Goal: Task Accomplishment & Management: Use online tool/utility

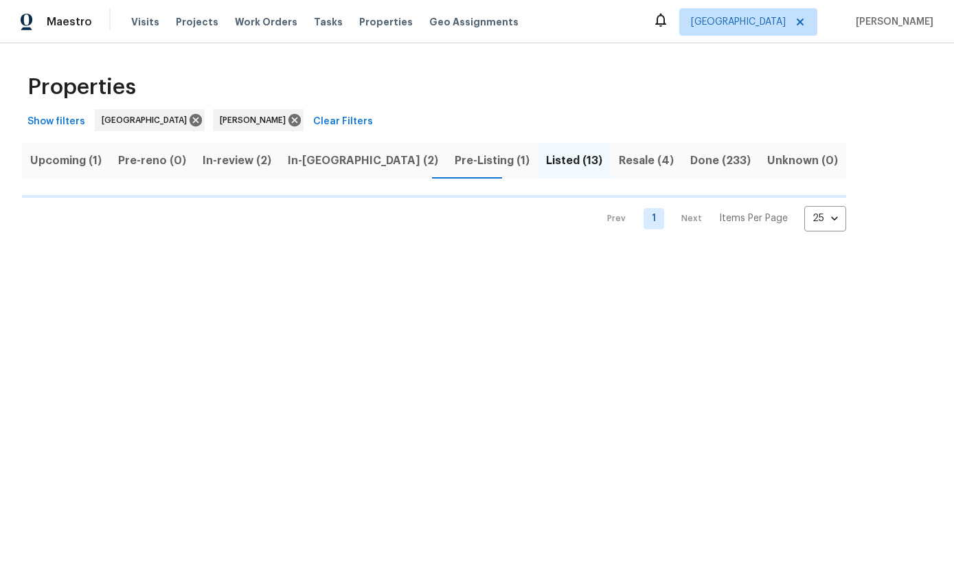
click at [455, 157] on span "Pre-Listing (1)" at bounding box center [492, 160] width 75 height 19
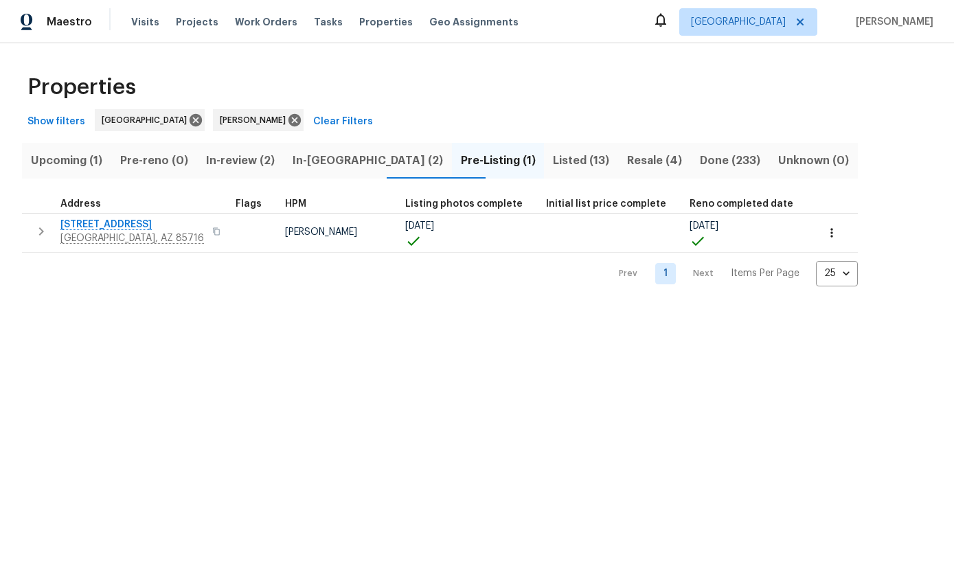
click at [29, 229] on button "button" at bounding box center [40, 231] width 27 height 27
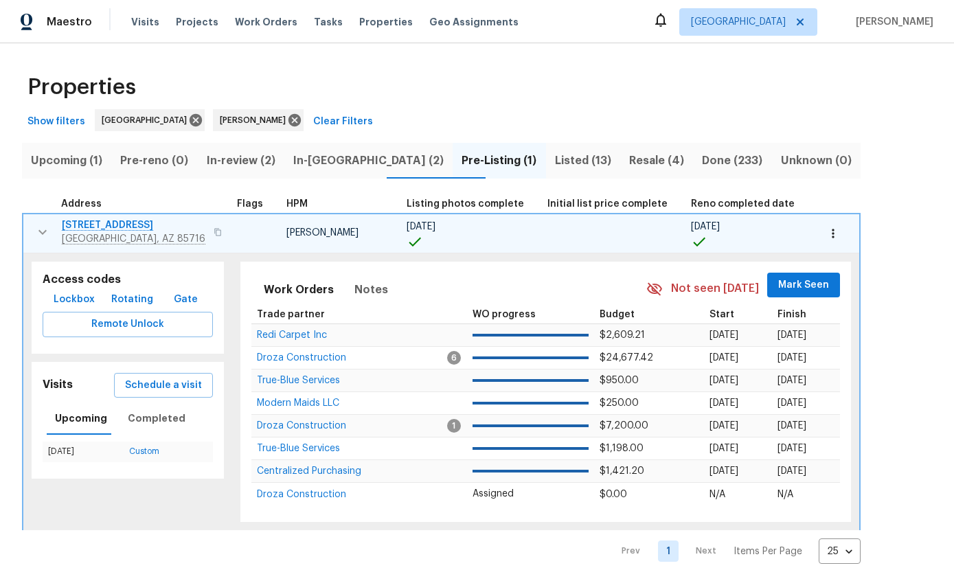
click at [163, 384] on span "Schedule a visit" at bounding box center [163, 385] width 77 height 17
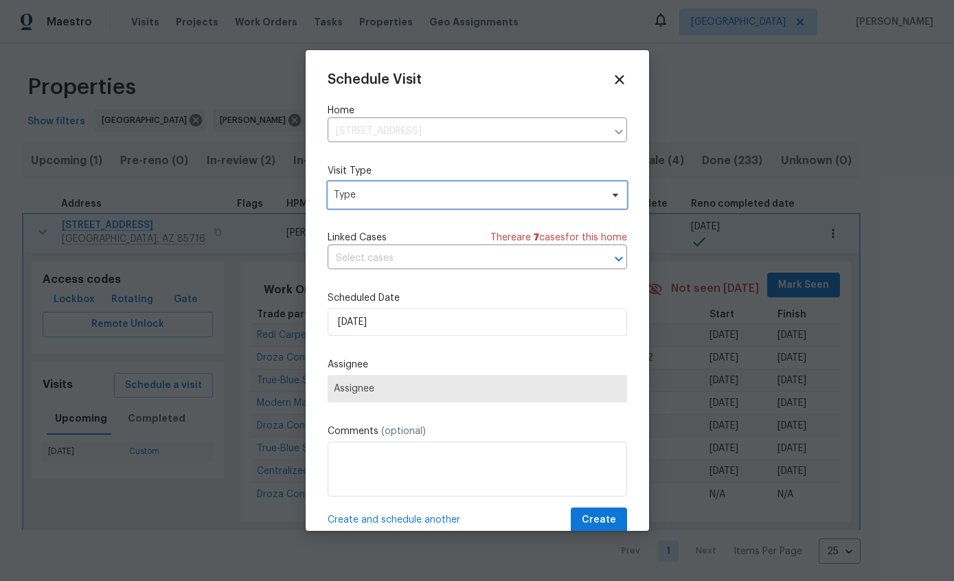
click at [498, 202] on span "Type" at bounding box center [467, 195] width 267 height 14
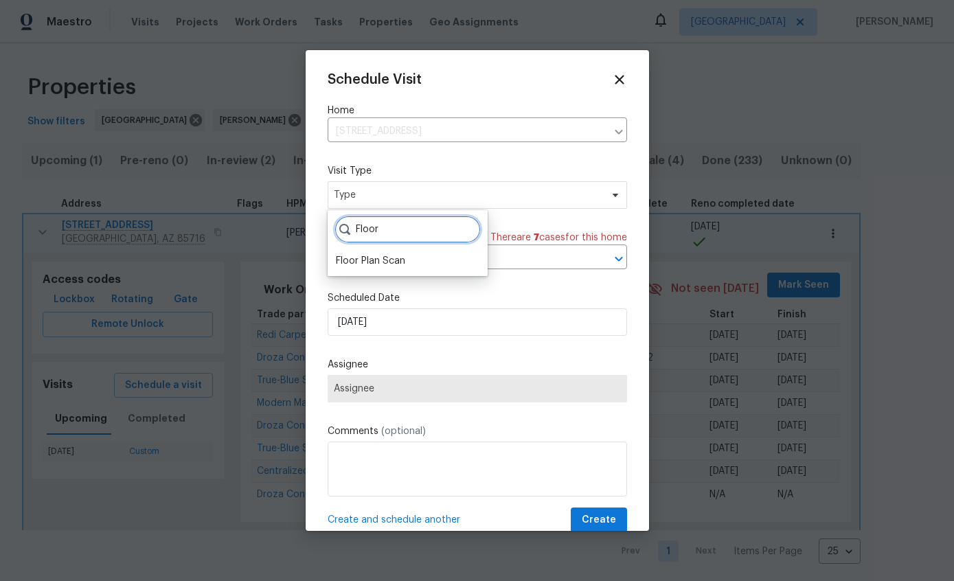
type input "Floor"
click at [395, 256] on div "Floor Plan Scan" at bounding box center [370, 261] width 69 height 14
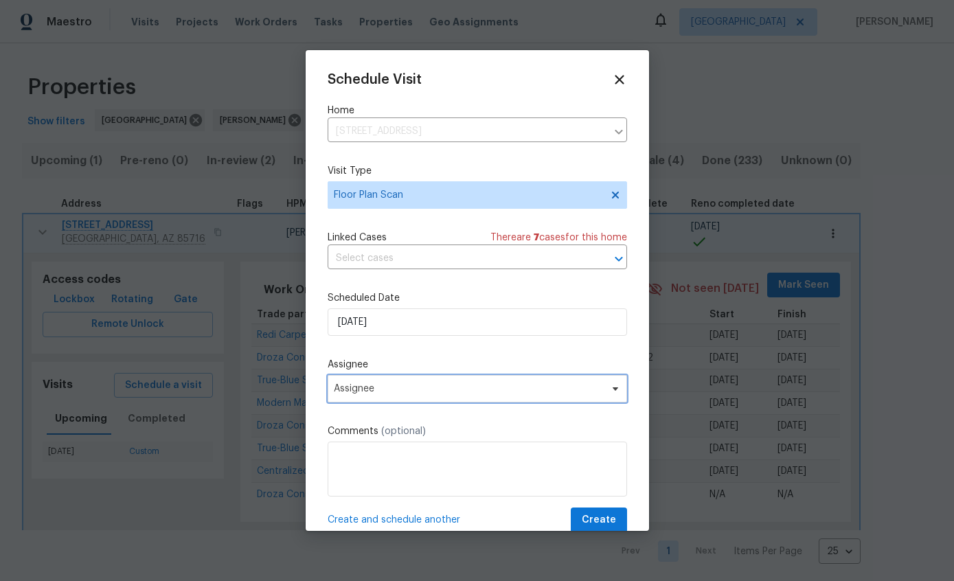
click at [474, 394] on span "Assignee" at bounding box center [468, 388] width 269 height 11
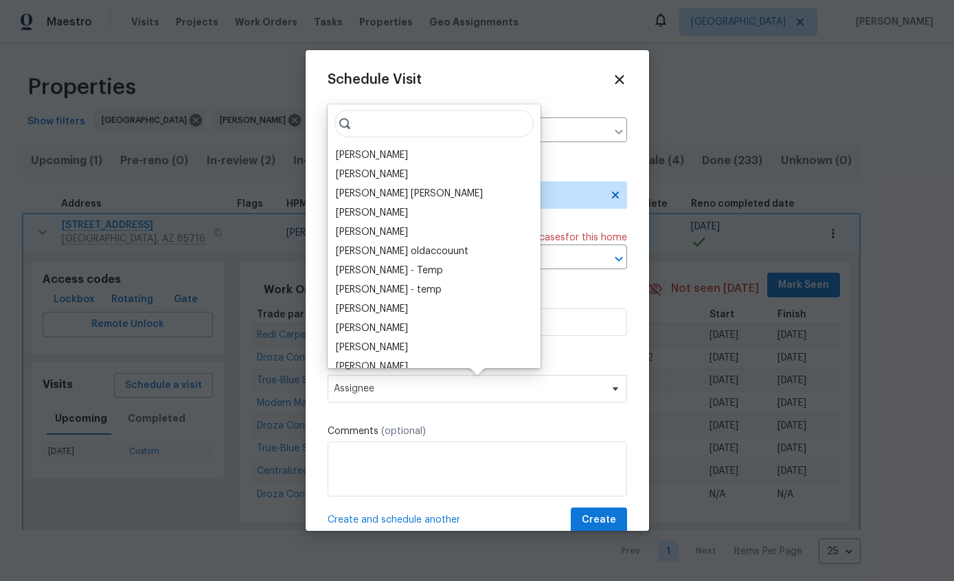
click at [394, 148] on div "[PERSON_NAME]" at bounding box center [434, 155] width 205 height 19
click at [400, 157] on div "[PERSON_NAME]" at bounding box center [434, 155] width 205 height 19
click at [370, 157] on div "[PERSON_NAME]" at bounding box center [372, 155] width 72 height 14
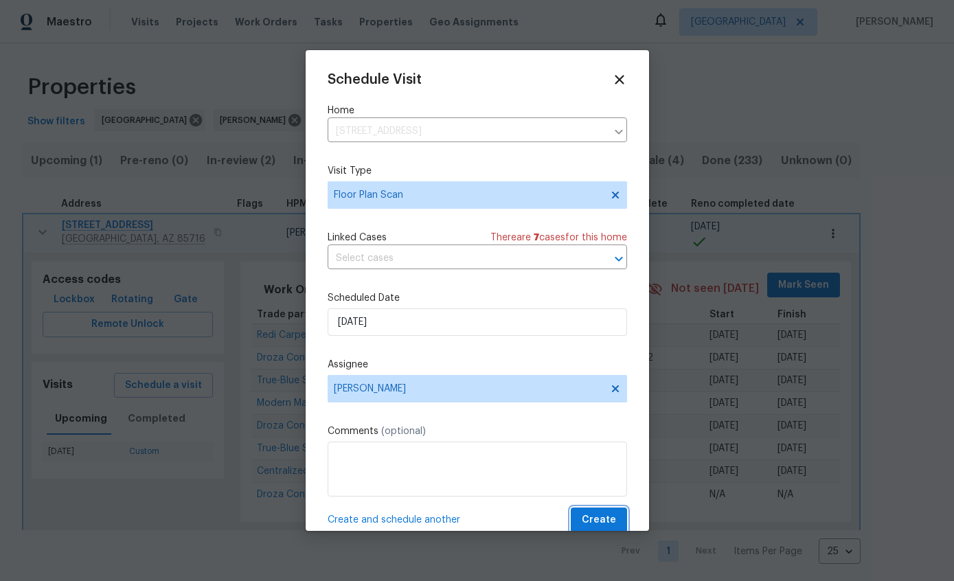
click at [598, 520] on span "Create" at bounding box center [599, 519] width 34 height 17
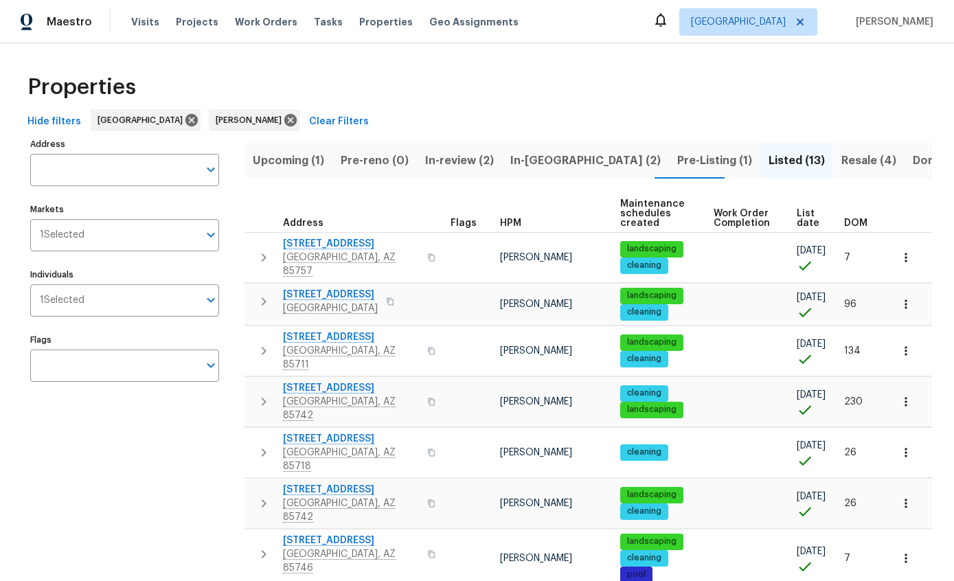
click at [137, 28] on span "Visits" at bounding box center [145, 22] width 28 height 14
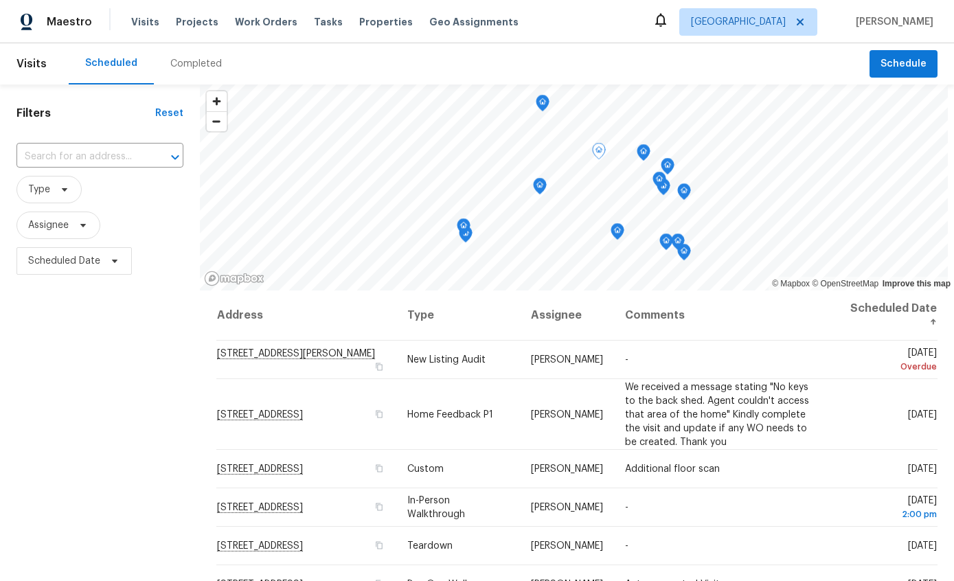
click at [0, 0] on icon at bounding box center [0, 0] width 0 height 0
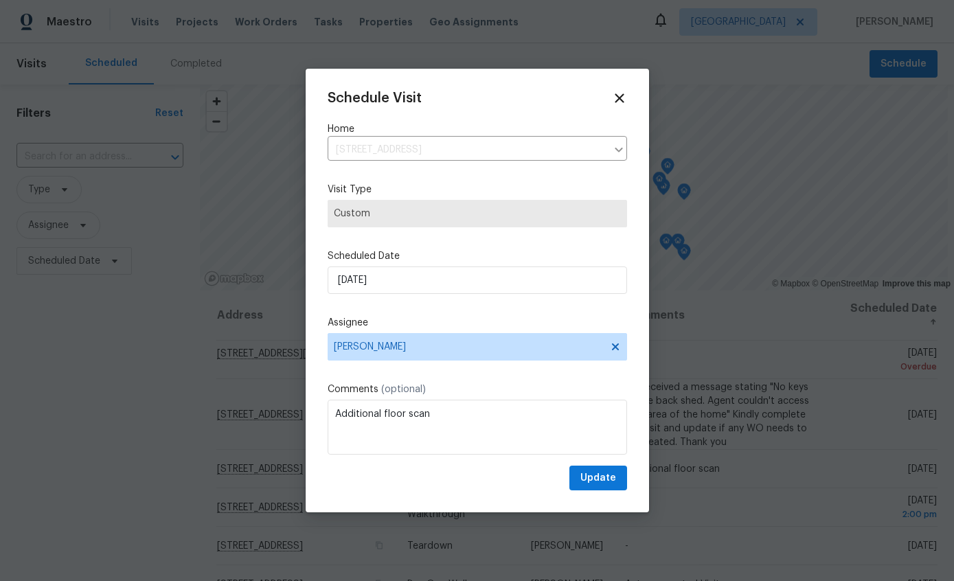
click at [624, 91] on icon at bounding box center [619, 98] width 15 height 15
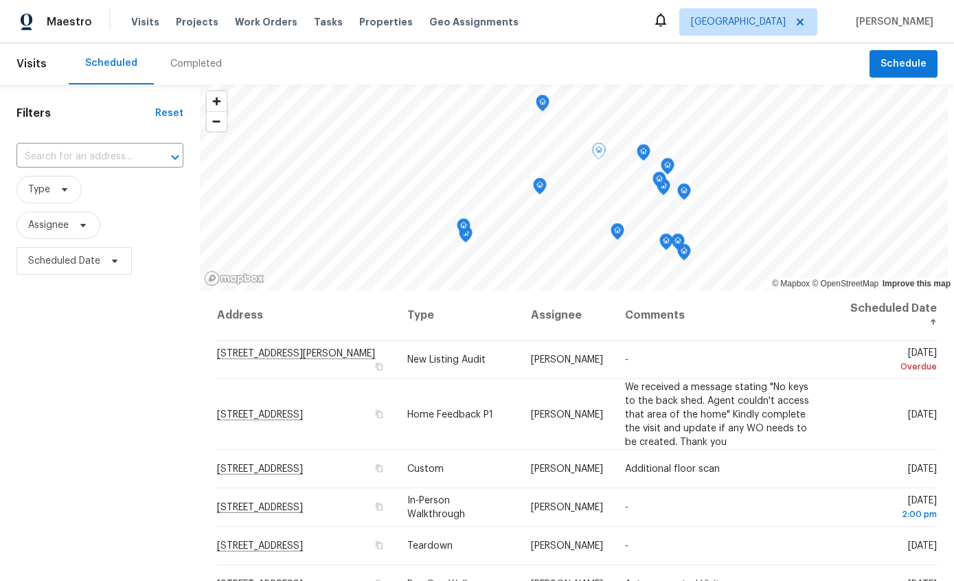
click at [0, 0] on icon at bounding box center [0, 0] width 0 height 0
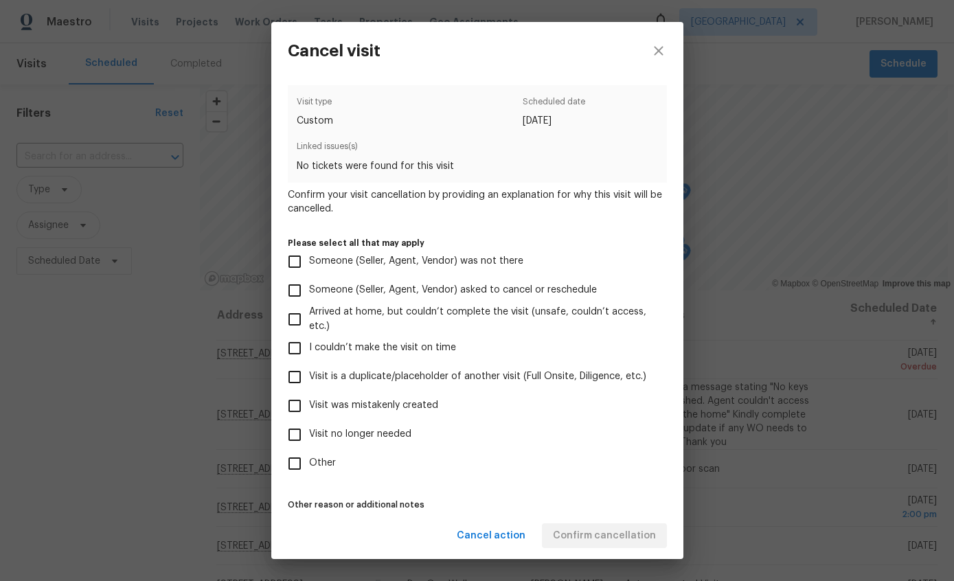
click at [352, 297] on span "Someone (Seller, Agent, Vendor) asked to cancel or reschedule" at bounding box center [453, 290] width 288 height 14
click at [309, 302] on input "Someone (Seller, Agent, Vendor) asked to cancel or reschedule" at bounding box center [294, 290] width 29 height 29
click at [284, 293] on input "Someone (Seller, Agent, Vendor) asked to cancel or reschedule" at bounding box center [294, 290] width 29 height 29
checkbox input "false"
click at [295, 377] on input "Visit is a duplicate/placeholder of another visit (Full Onsite, Diligence, etc.)" at bounding box center [294, 377] width 29 height 29
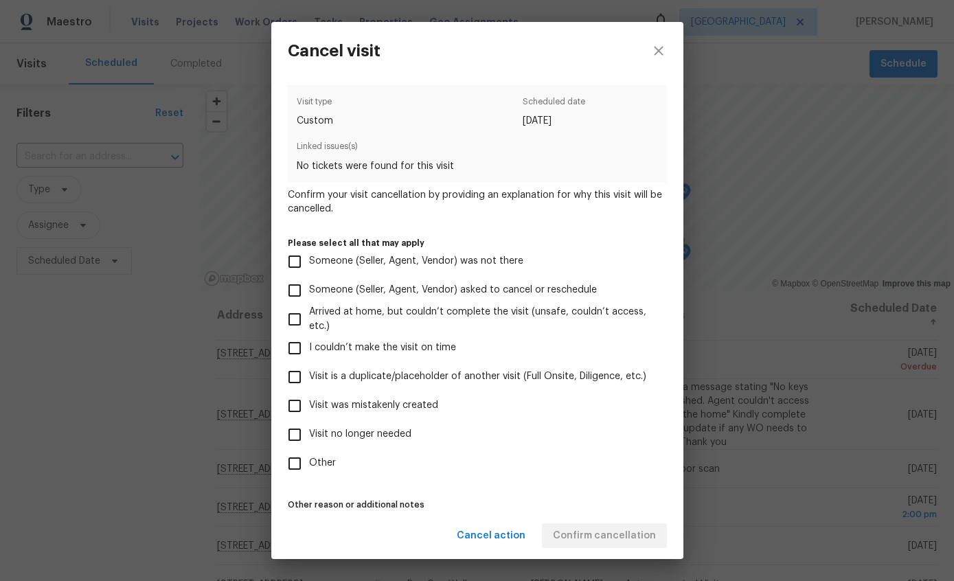
checkbox input "true"
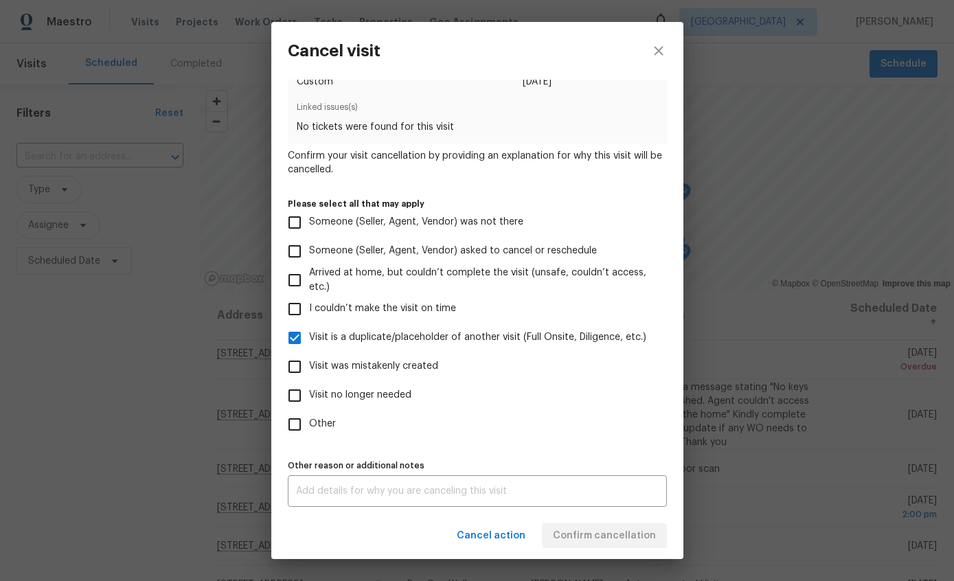
scroll to position [46, 0]
click at [536, 494] on textarea at bounding box center [477, 491] width 363 height 10
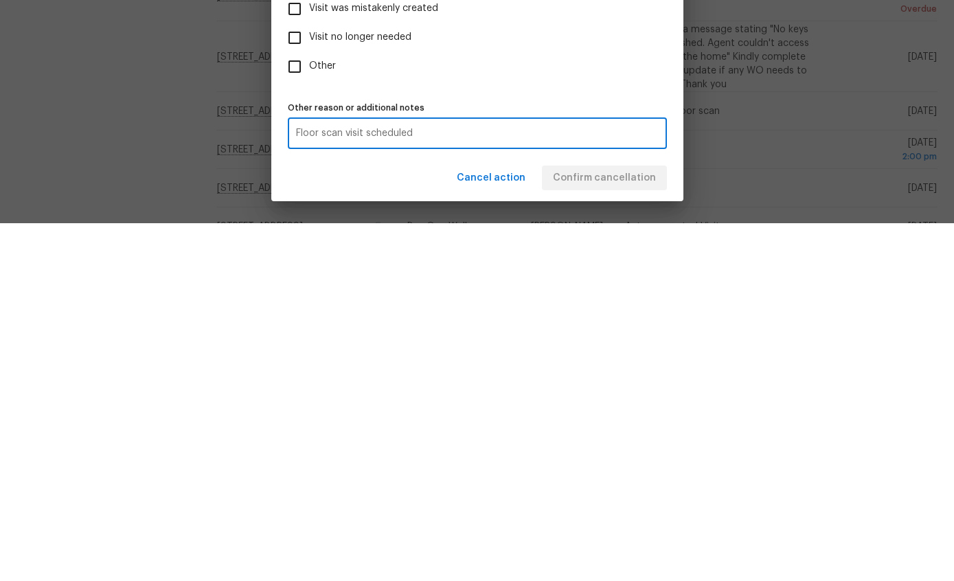
type textarea "Floor scan visit scheduled"
click at [301, 410] on input "Other" at bounding box center [294, 424] width 29 height 29
checkbox input "true"
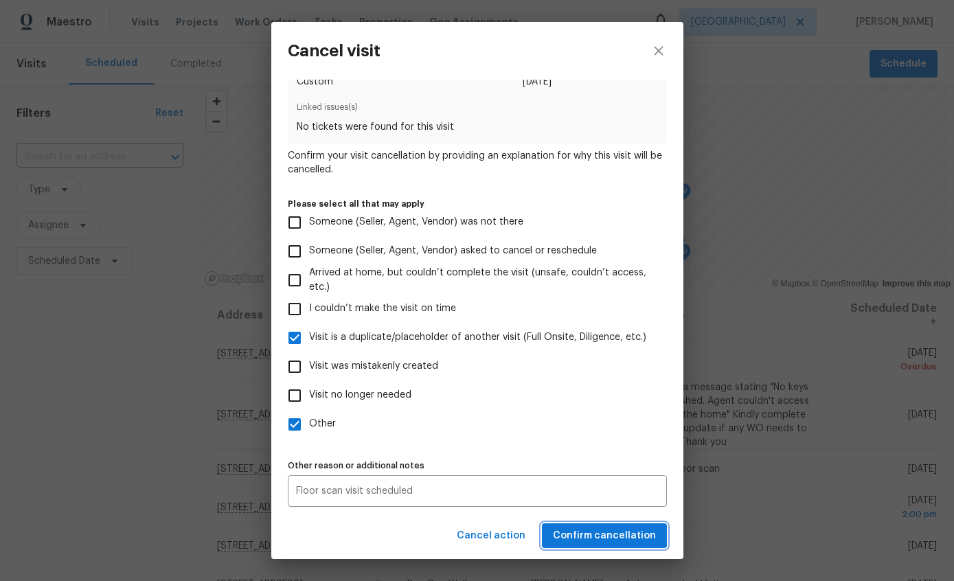
click at [606, 531] on span "Confirm cancellation" at bounding box center [604, 535] width 103 height 17
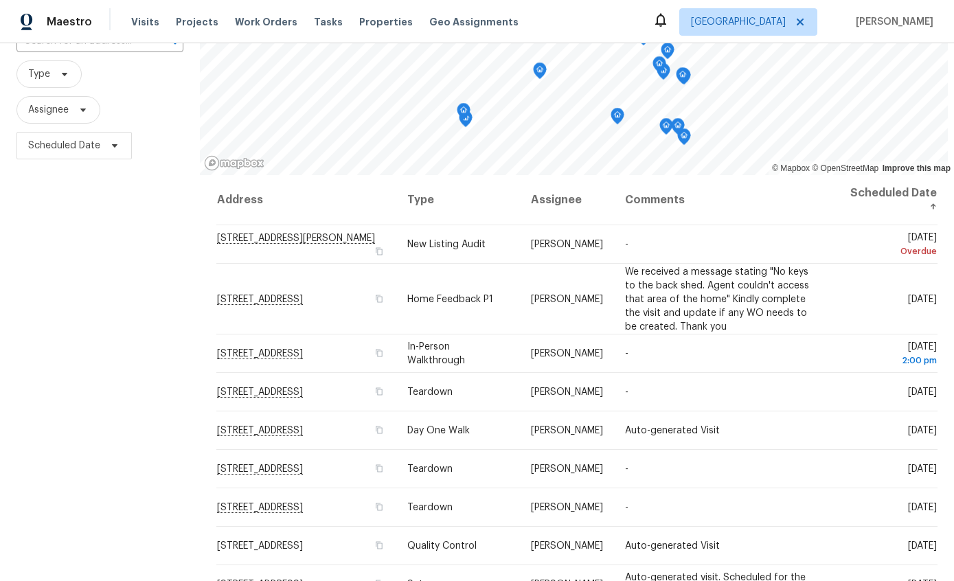
scroll to position [116, 0]
